Goal: Register for event/course

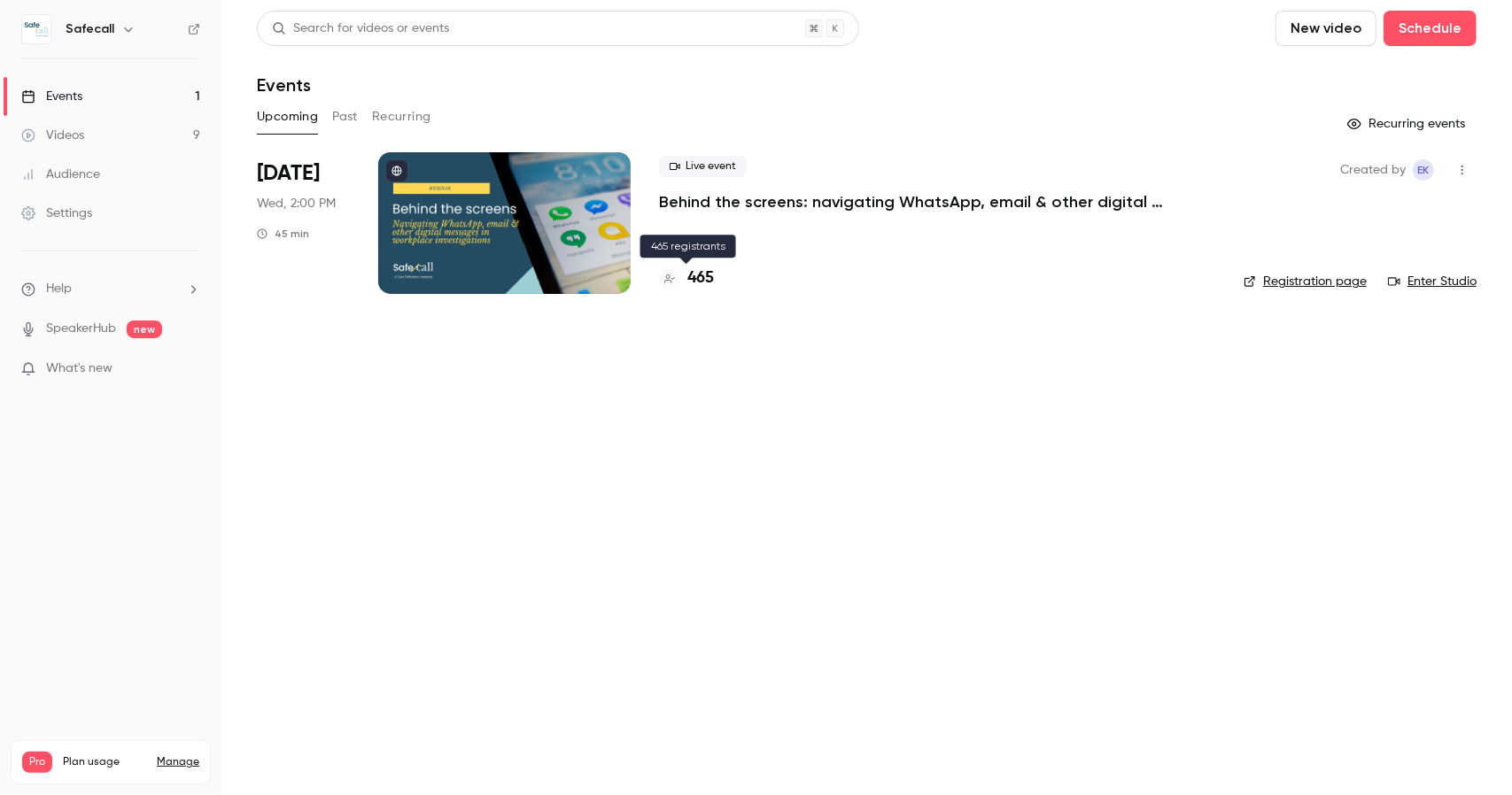
click at [702, 277] on h4 "465" at bounding box center [701, 278] width 27 height 24
click at [749, 199] on p "Behind the screens: navigating WhatsApp, email & other digital messages in work…" at bounding box center [924, 202] width 532 height 21
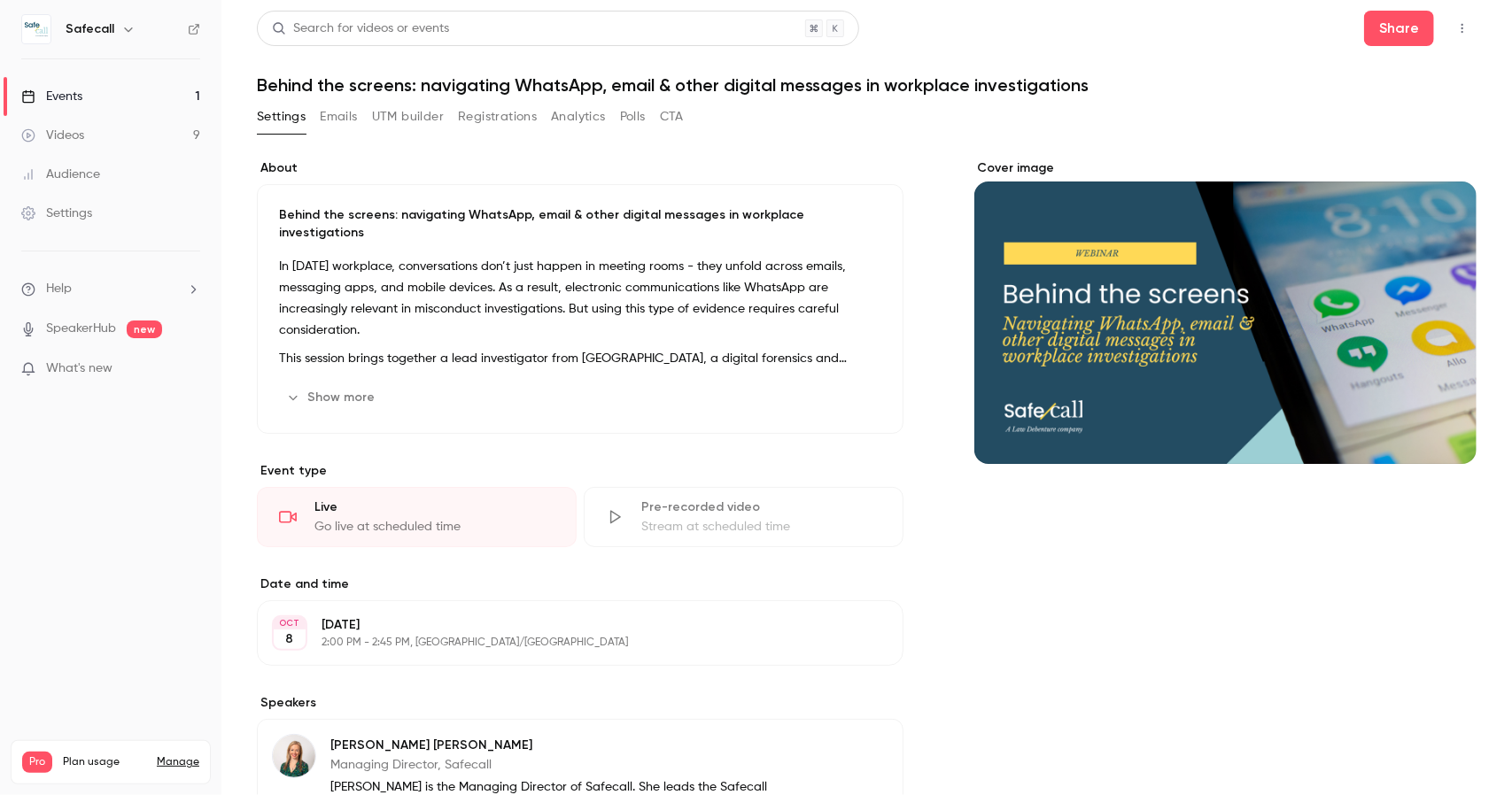
click at [1455, 29] on icon "button" at bounding box center [1462, 29] width 14 height 13
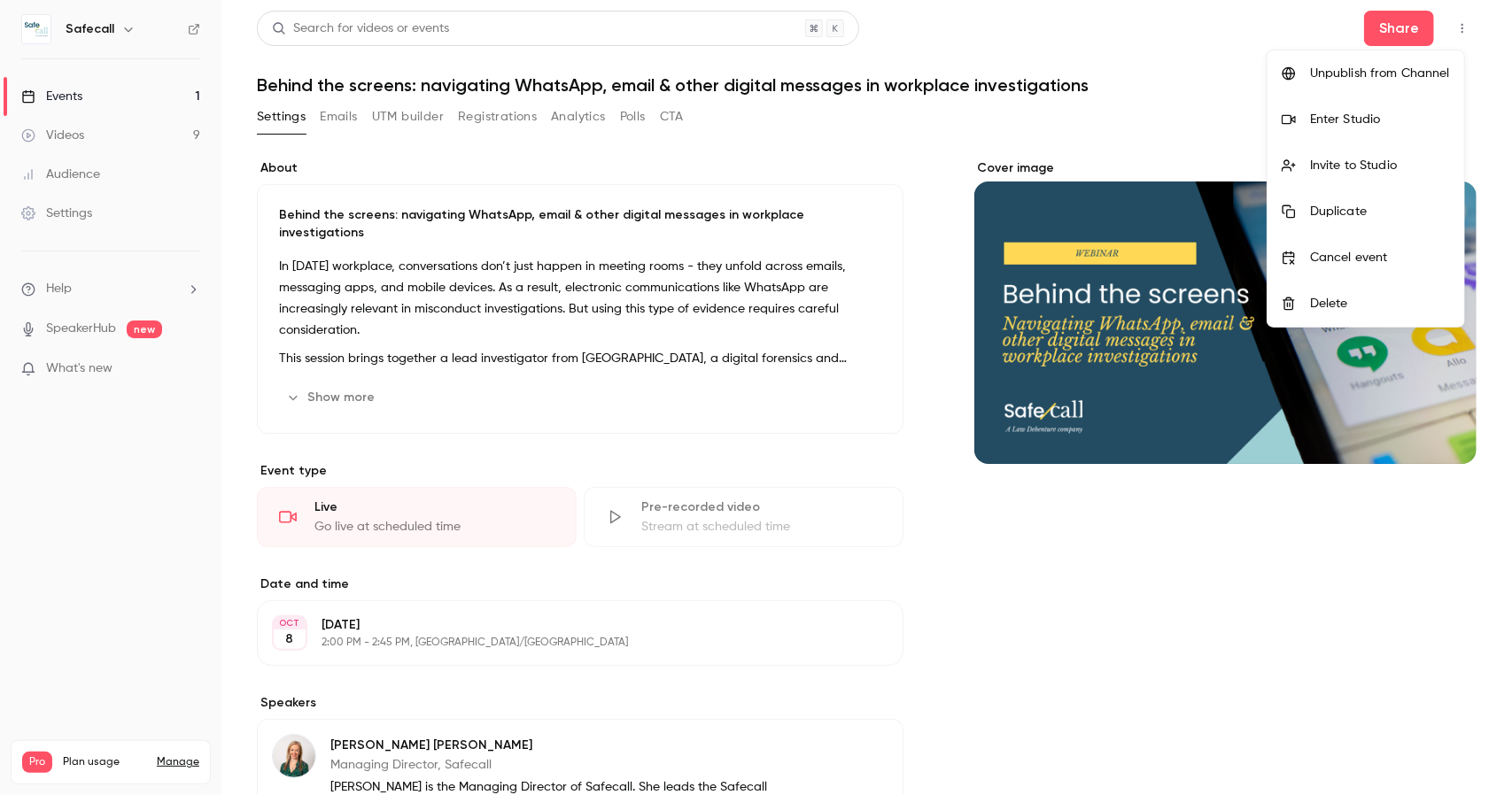
click at [1331, 128] on div "Enter Studio" at bounding box center [1380, 120] width 140 height 18
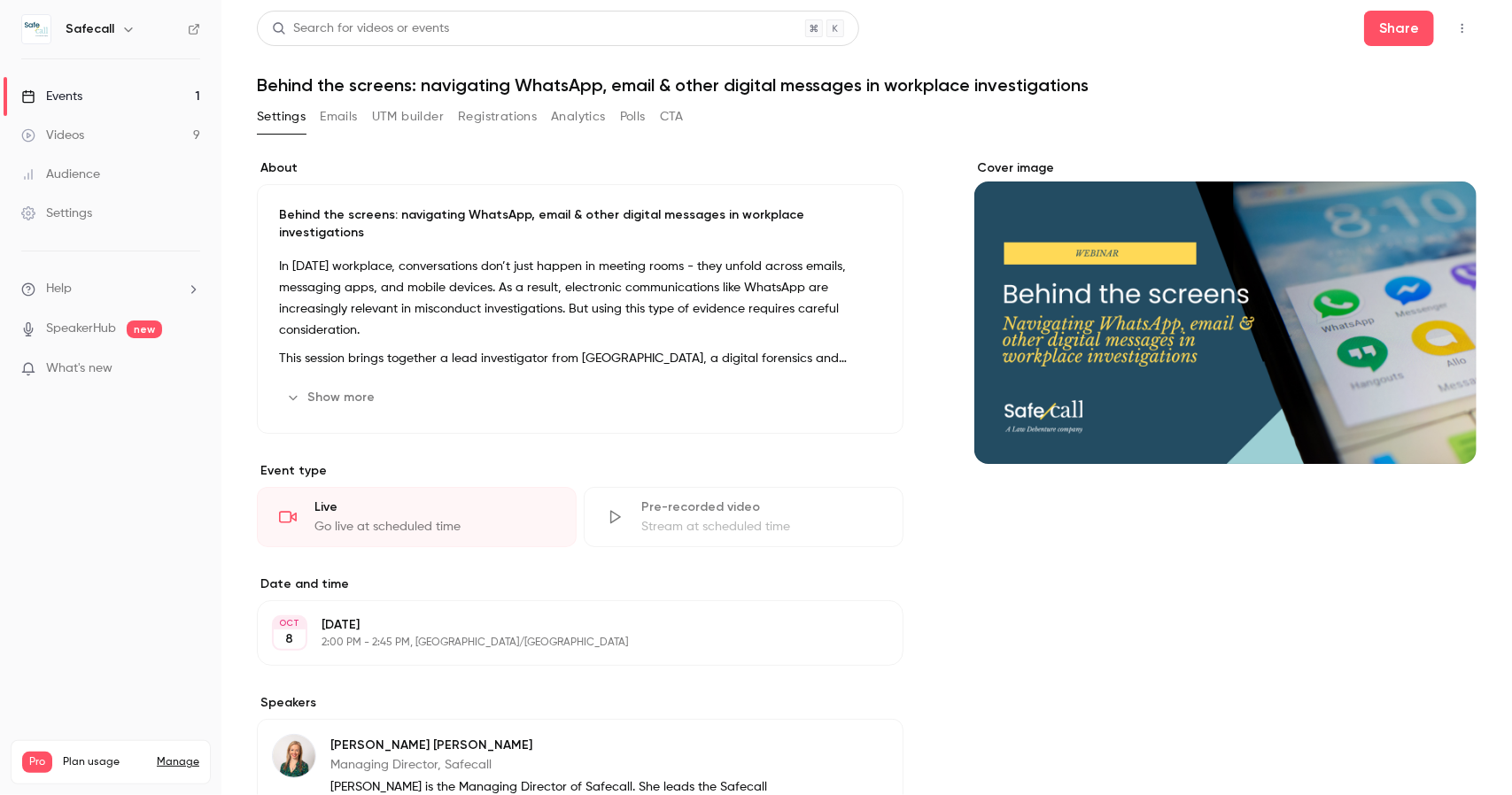
click at [71, 93] on div "Events" at bounding box center [52, 96] width 61 height 18
